Goal: Information Seeking & Learning: Learn about a topic

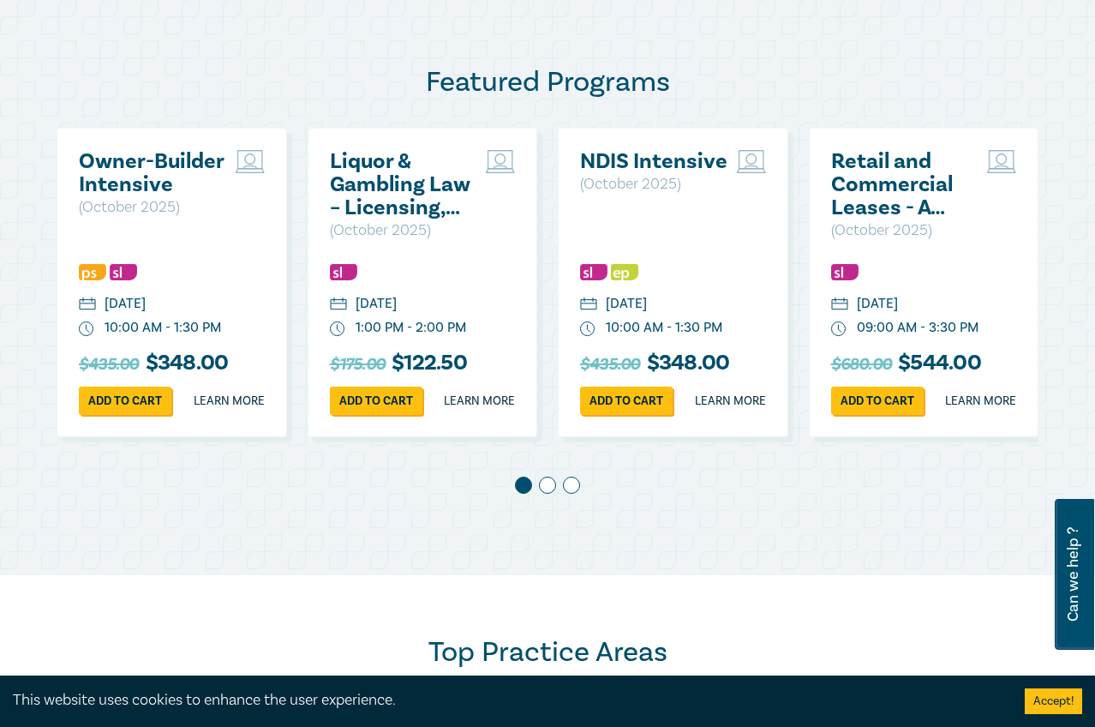
scroll to position [857, 0]
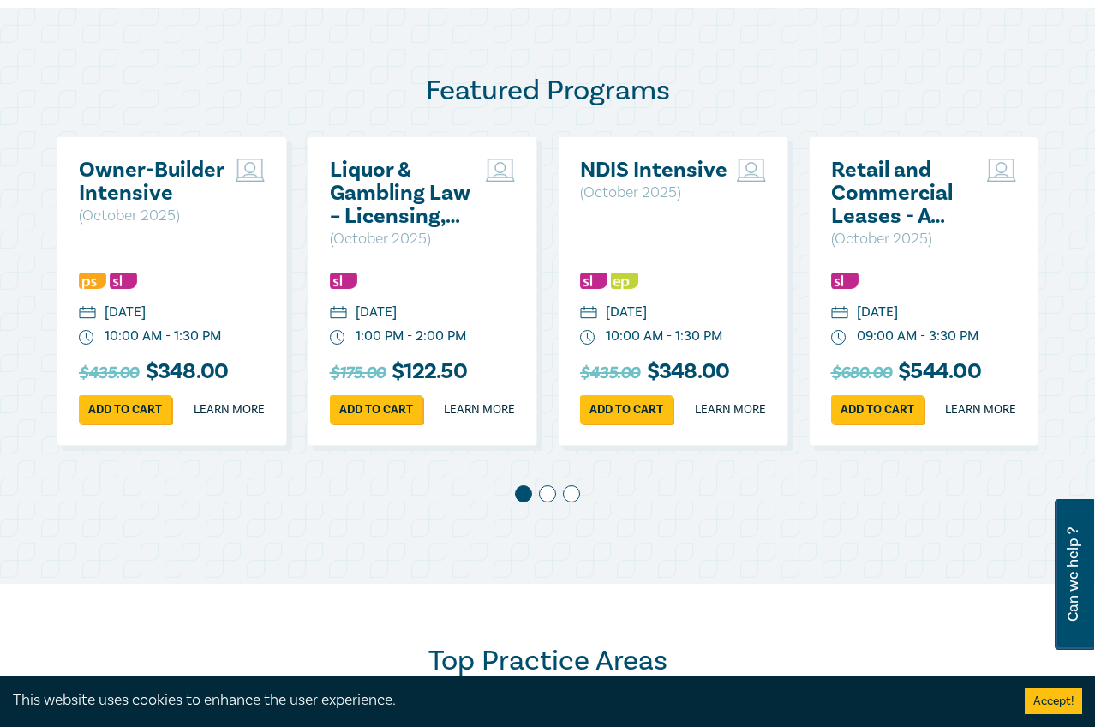
click at [551, 502] on span at bounding box center [547, 493] width 17 height 17
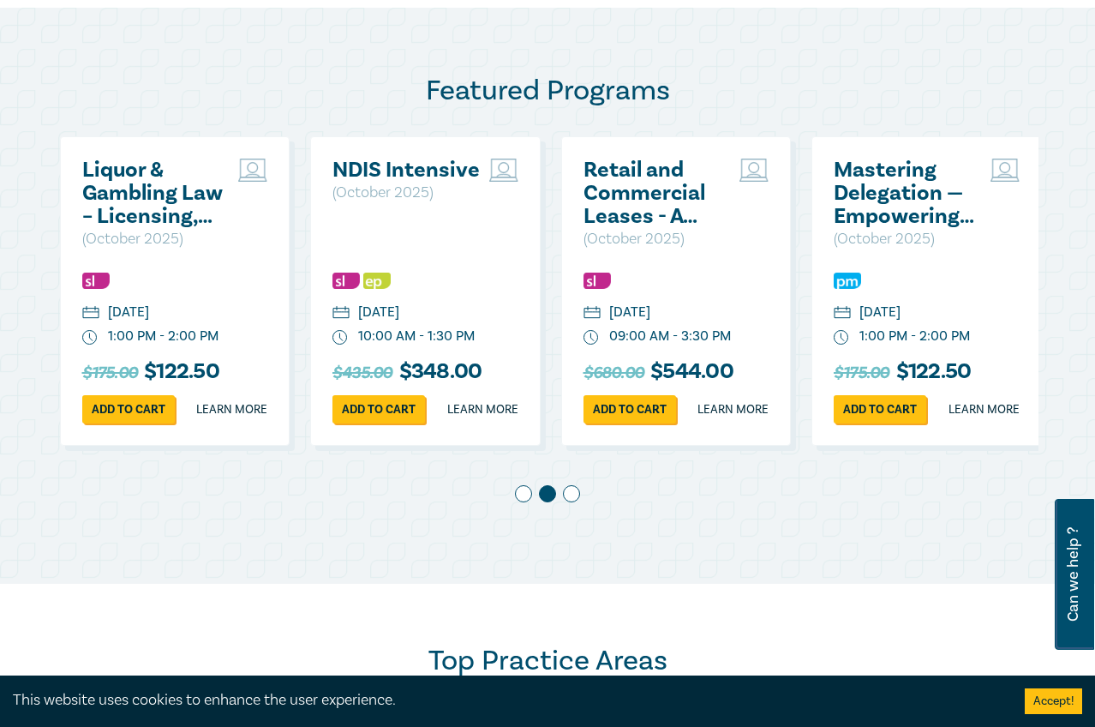
scroll to position [0, 251]
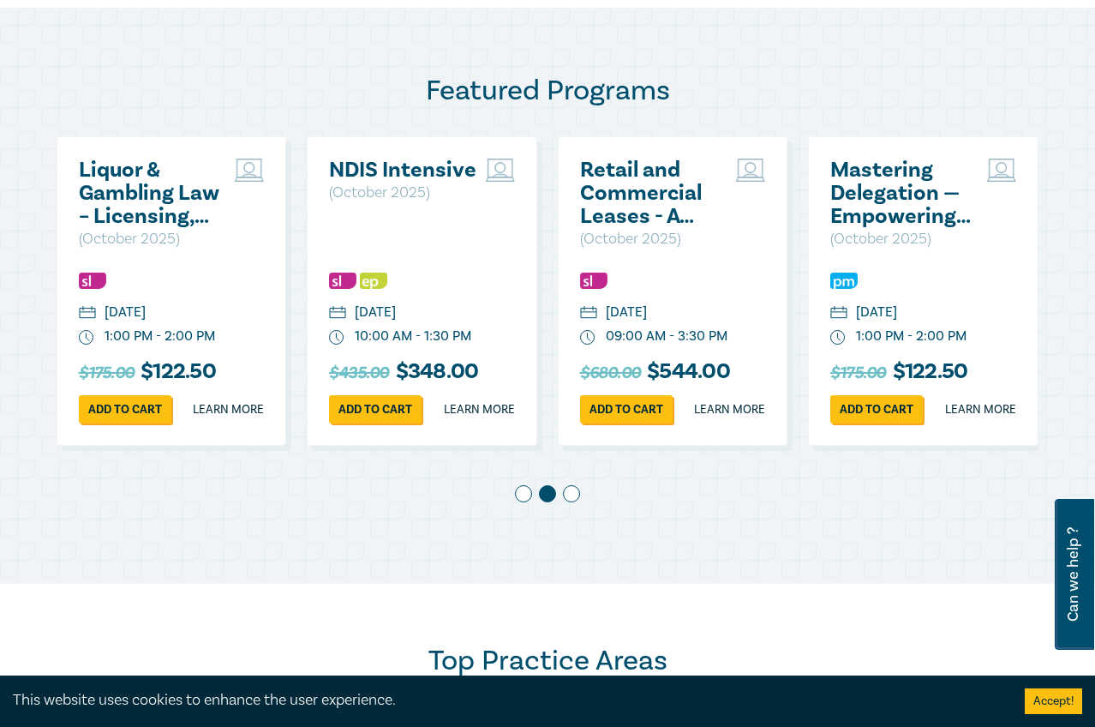
click at [573, 502] on span at bounding box center [571, 493] width 17 height 17
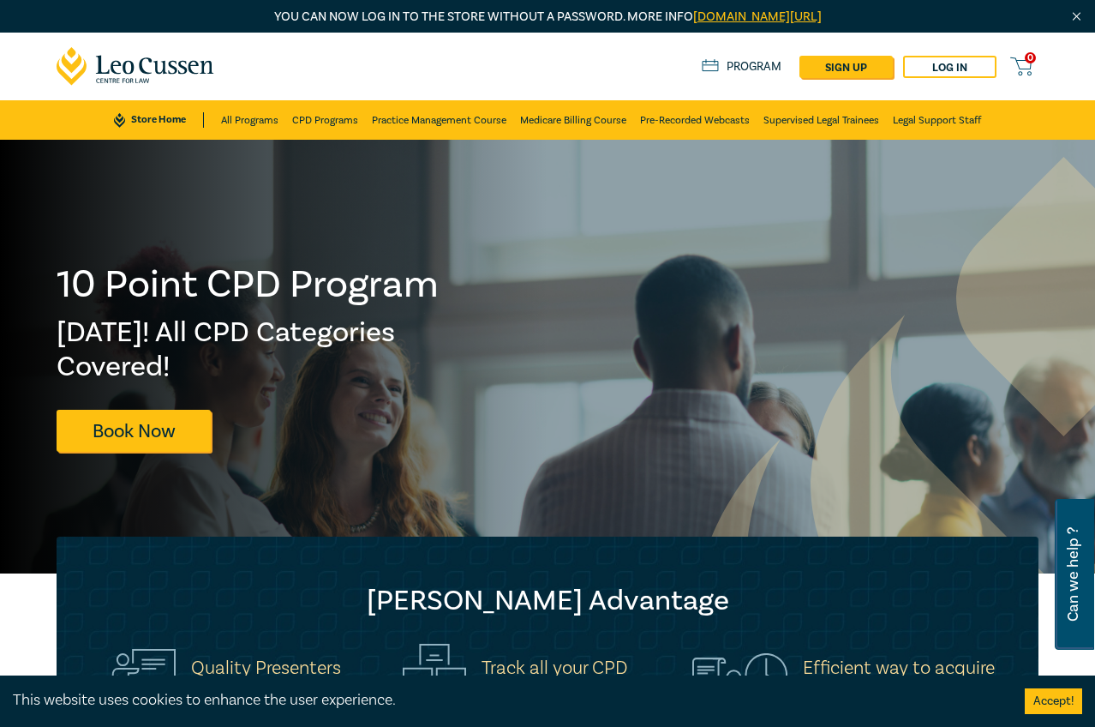
scroll to position [343, 0]
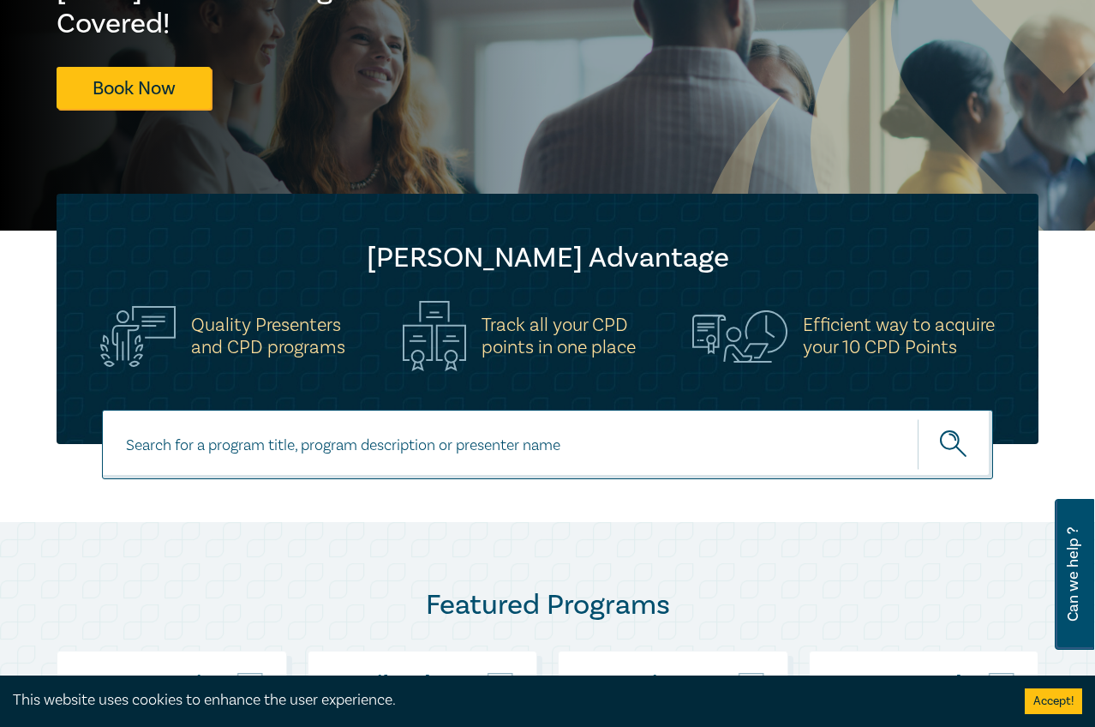
click at [455, 443] on input at bounding box center [547, 444] width 891 height 69
type input "Contract Law in [DATE]"
click at [918, 418] on button "submit" at bounding box center [955, 444] width 75 height 52
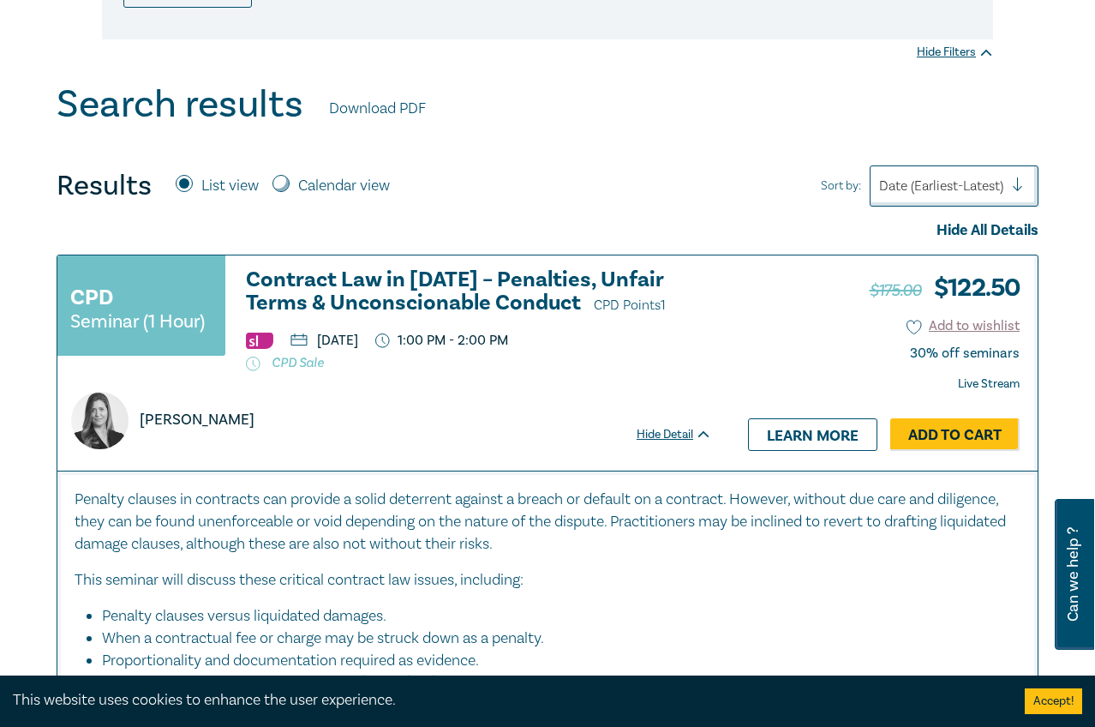
scroll to position [600, 0]
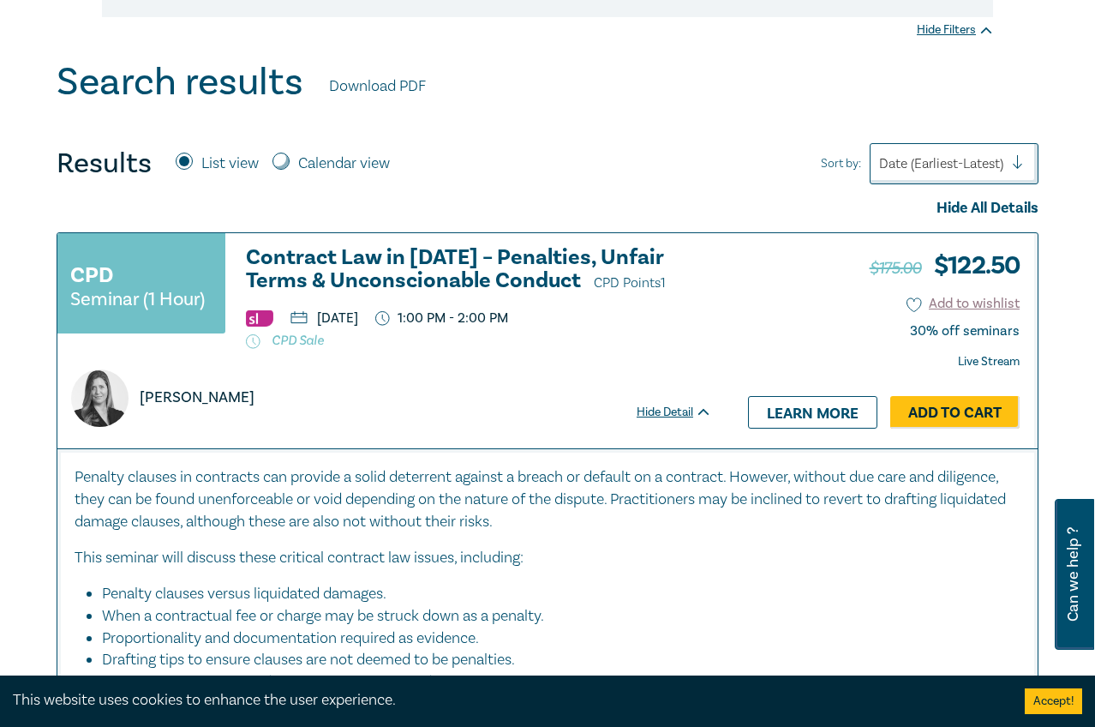
click at [483, 252] on h3 "Contract Law in [DATE] – Penalties, Unfair Terms & Unconscionable Conduct CPD P…" at bounding box center [479, 270] width 466 height 49
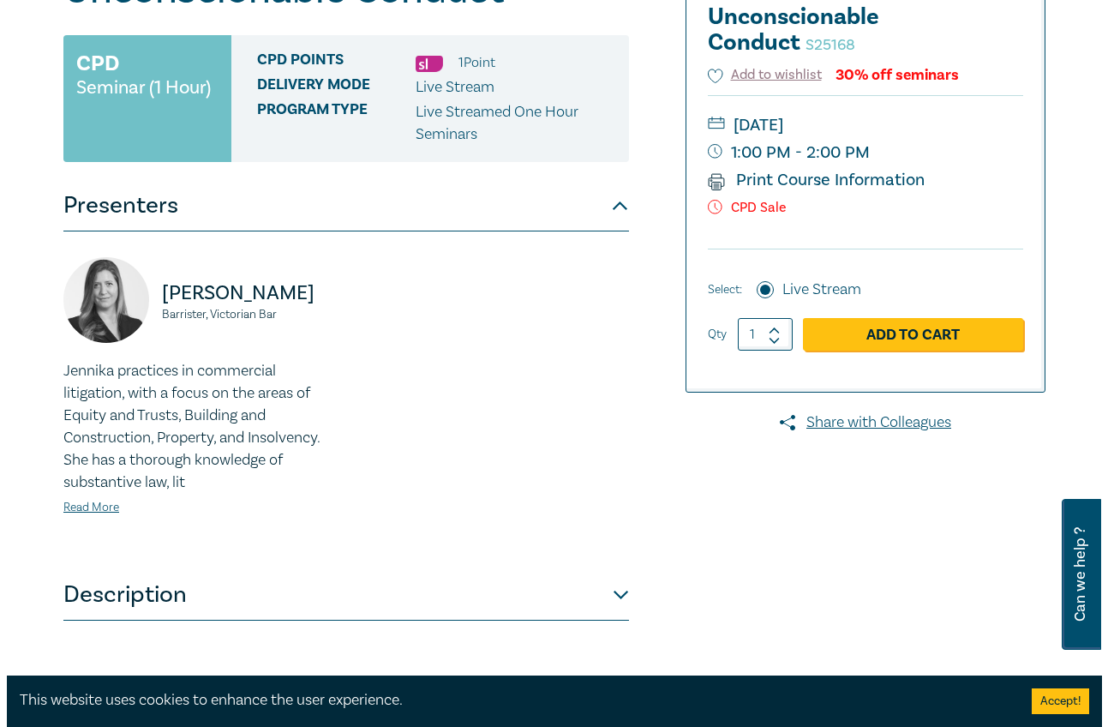
scroll to position [343, 0]
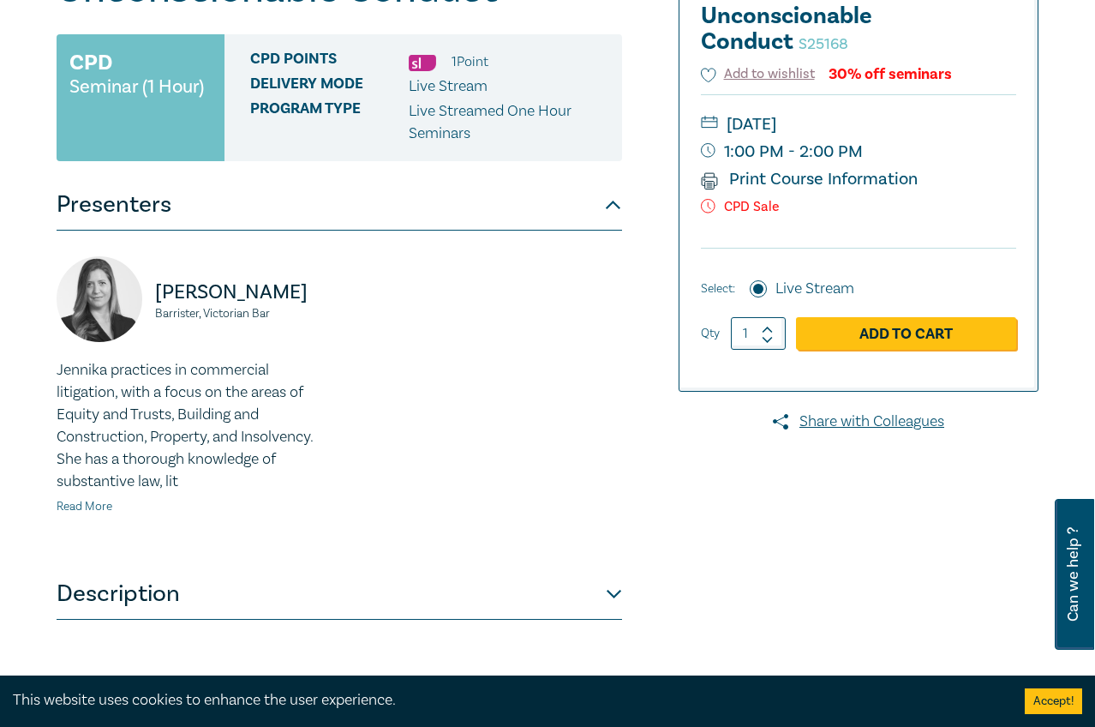
click at [111, 506] on link "Read More" at bounding box center [85, 506] width 56 height 15
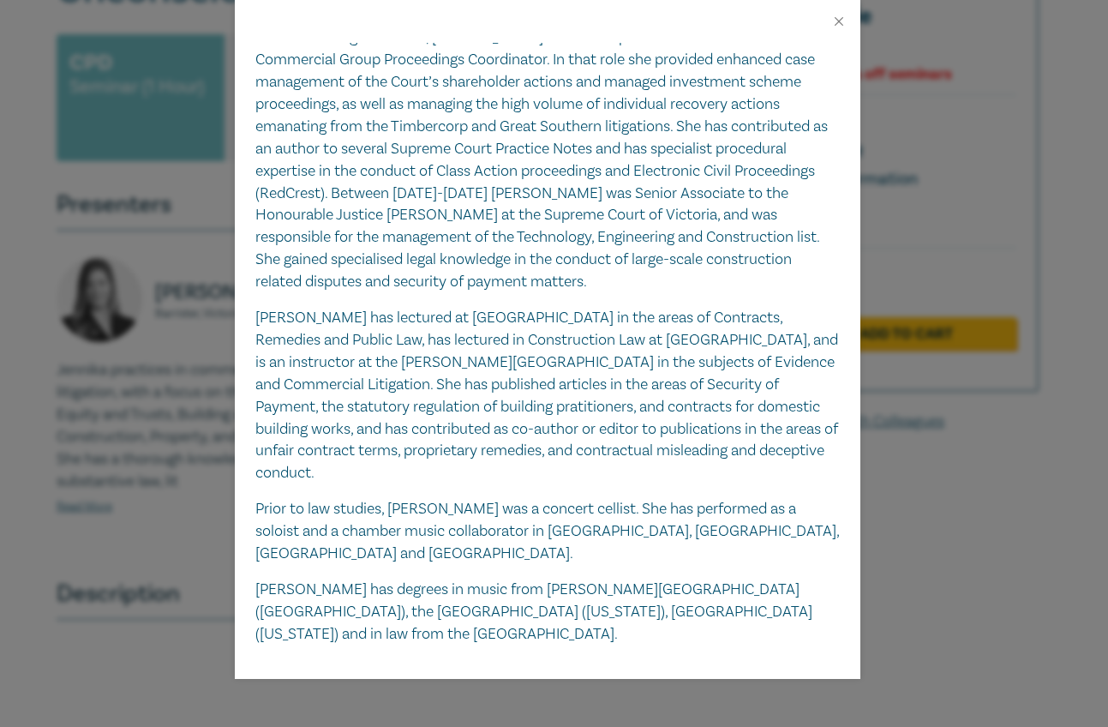
scroll to position [295, 0]
